Goal: Register for event/course

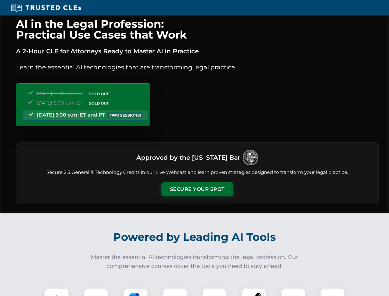
click at [197, 189] on button "Secure Your Spot" at bounding box center [197, 189] width 72 height 14
click at [57, 292] on img at bounding box center [57, 300] width 18 height 18
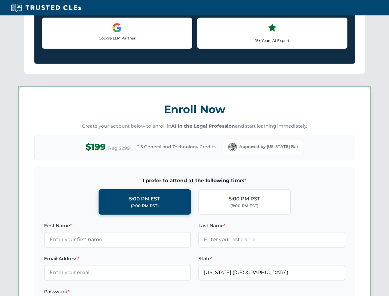
click at [136, 292] on label "Password *" at bounding box center [117, 291] width 147 height 7
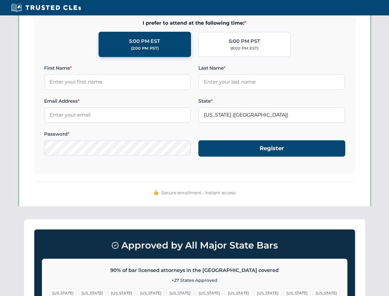
click at [284, 292] on span "[US_STATE]" at bounding box center [297, 292] width 27 height 9
